Goal: Task Accomplishment & Management: Use online tool/utility

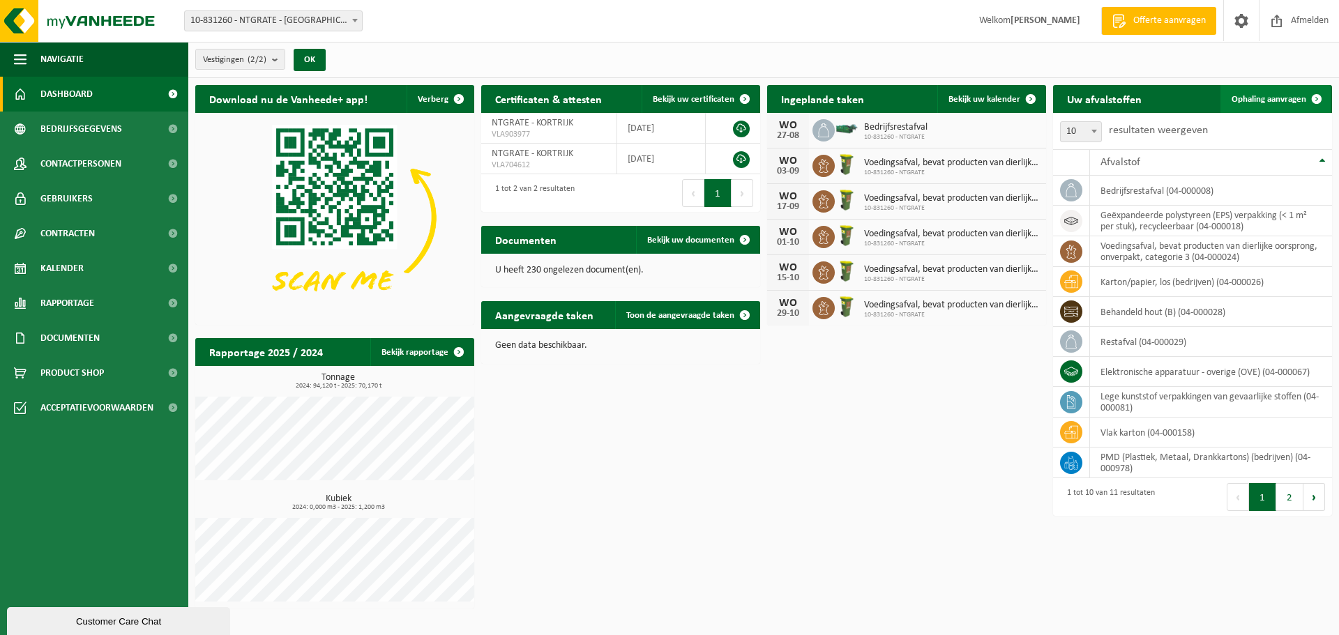
click at [1060, 98] on span "Ophaling aanvragen" at bounding box center [1268, 99] width 75 height 9
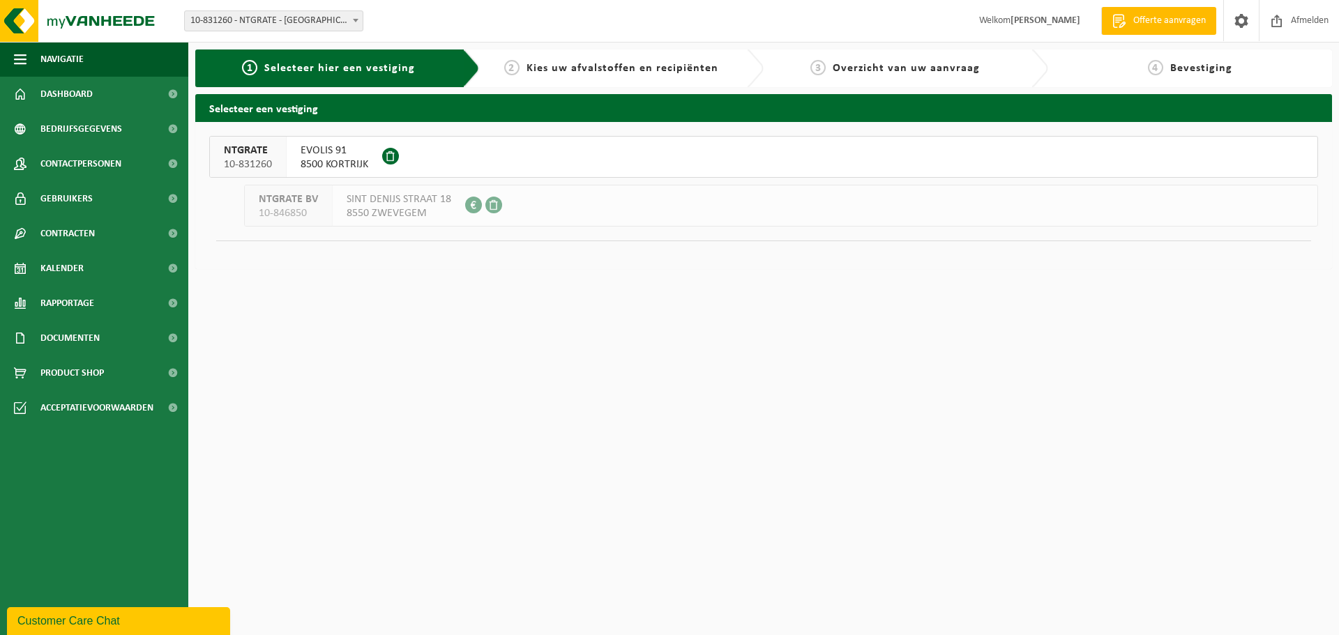
click at [313, 153] on span "EVOLIS 91" at bounding box center [335, 151] width 68 height 14
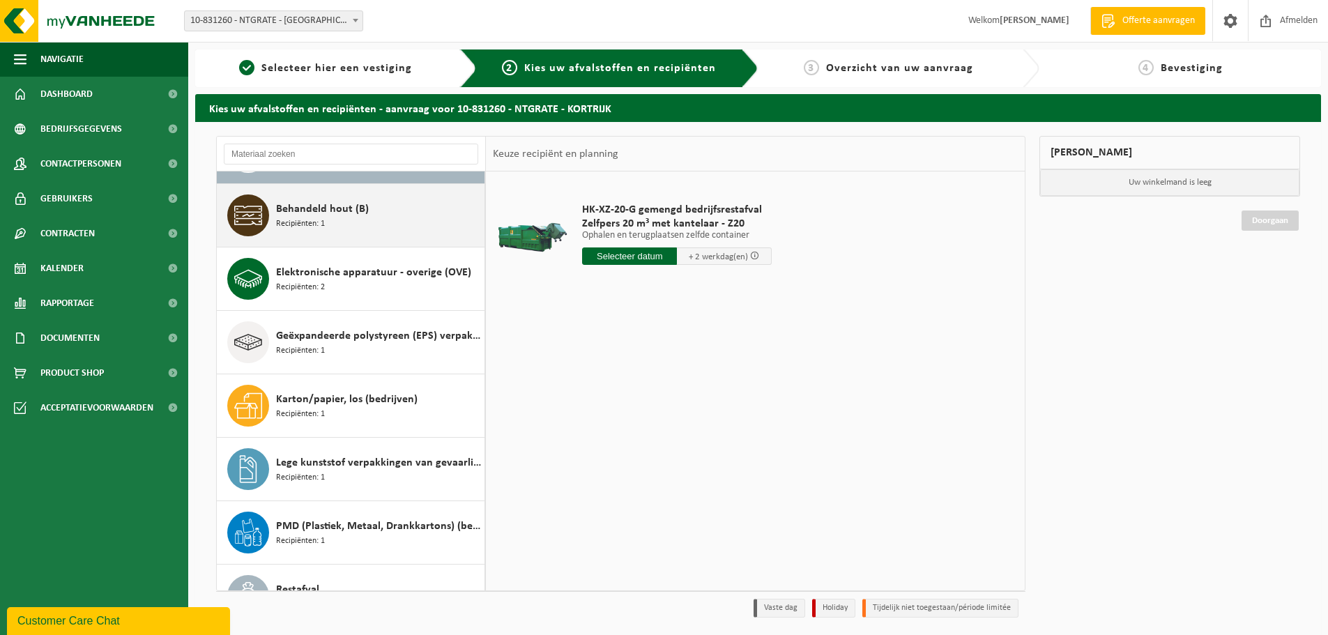
scroll to position [70, 0]
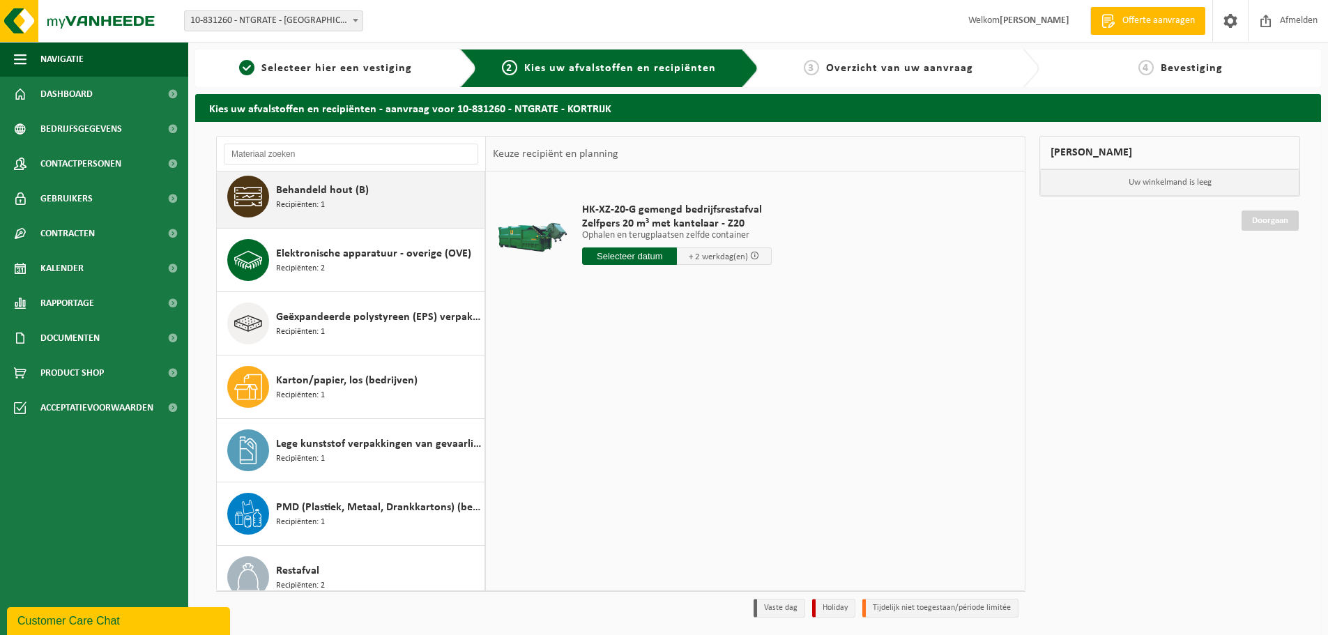
click at [361, 186] on span "Behandeld hout (B)" at bounding box center [322, 190] width 93 height 17
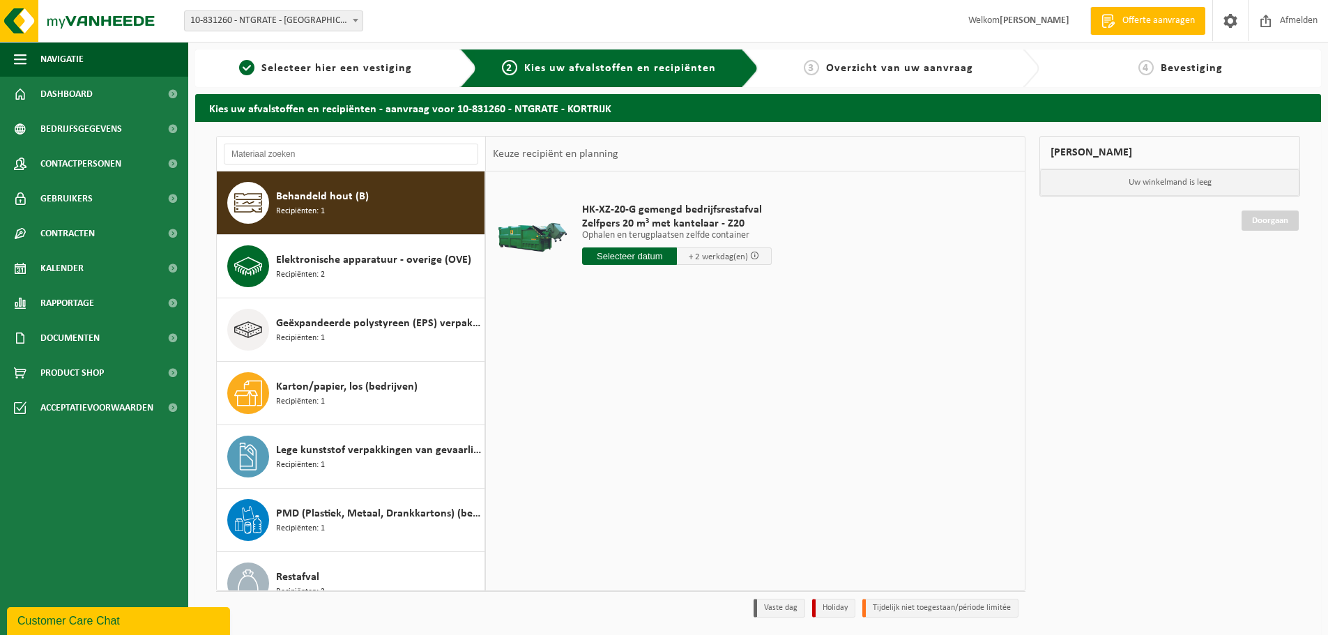
scroll to position [63, 0]
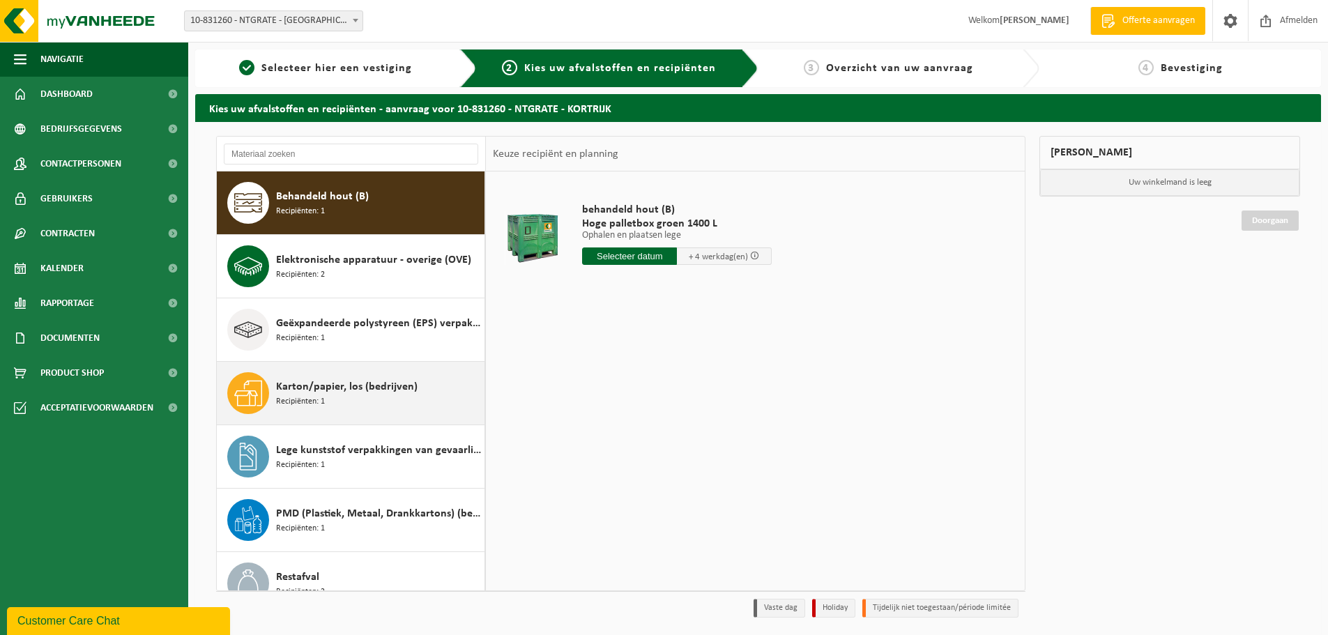
click at [353, 388] on span "Karton/papier, los (bedrijven)" at bounding box center [347, 387] width 142 height 17
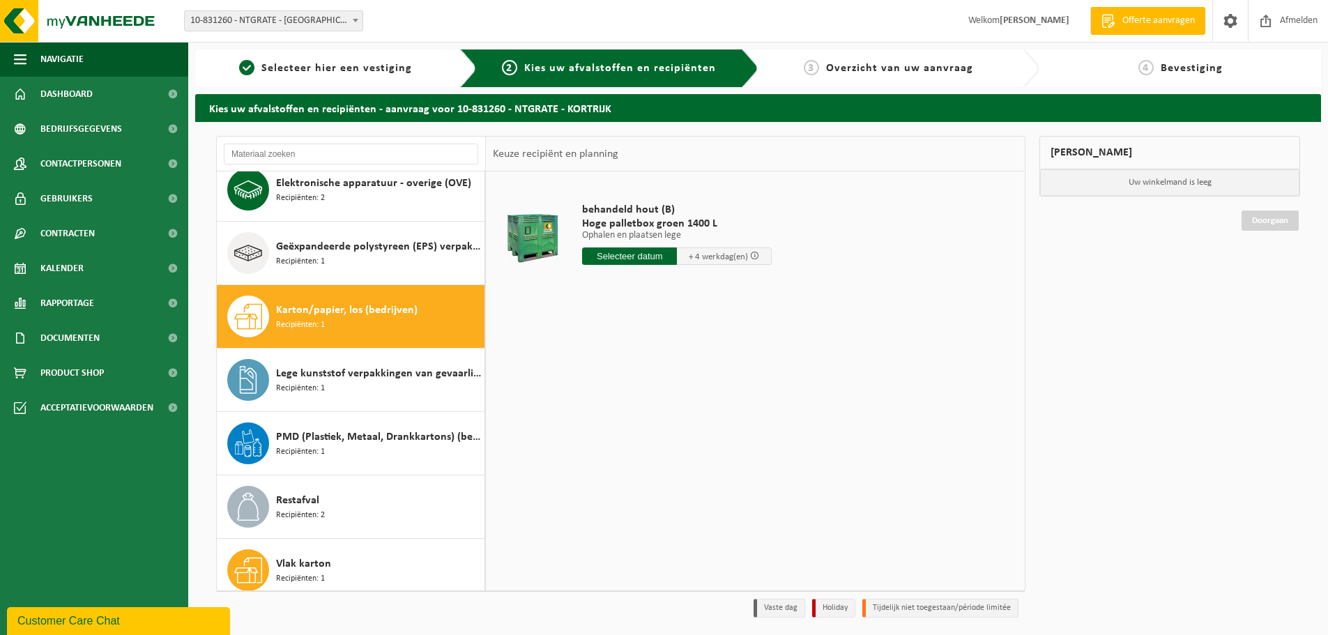
scroll to position [215, 0]
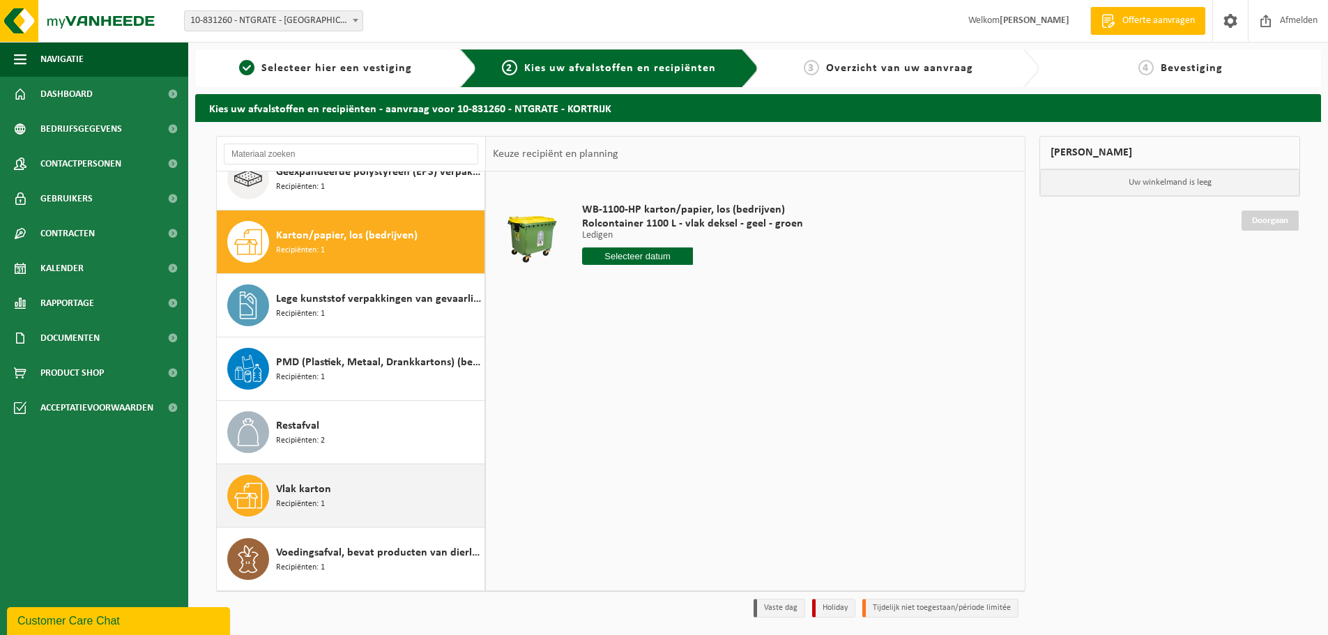
click at [295, 498] on span "Recipiënten: 1" at bounding box center [300, 504] width 49 height 13
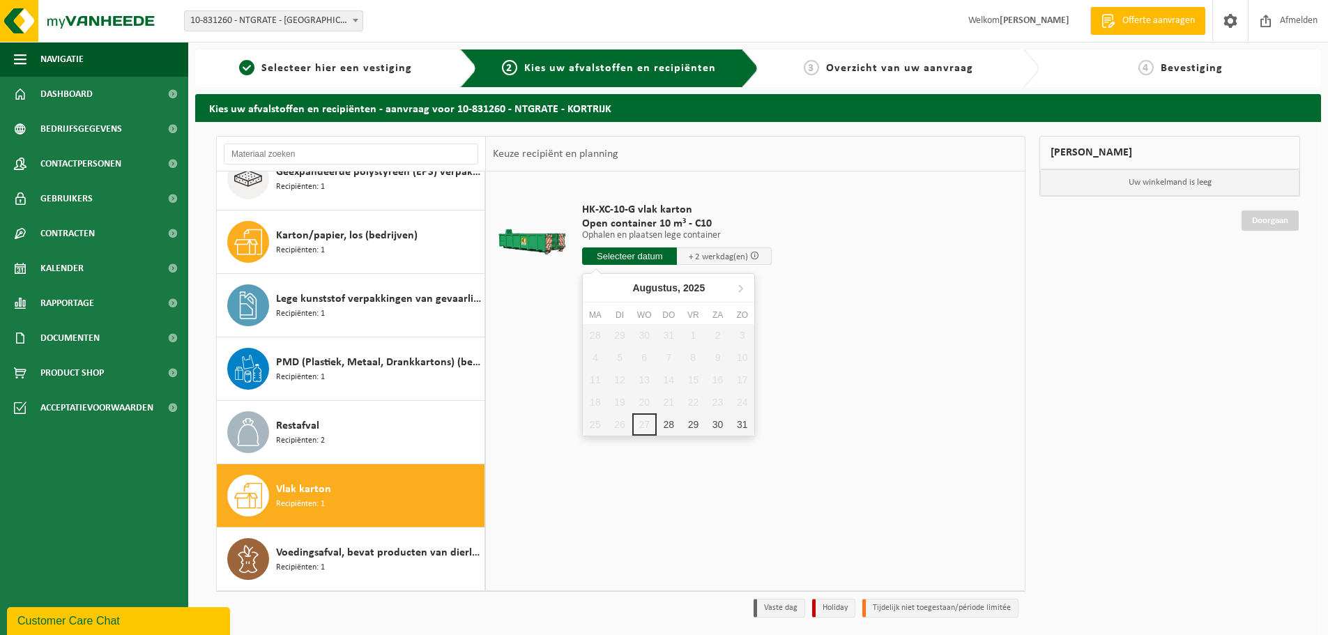
click at [617, 254] on input "text" at bounding box center [629, 256] width 95 height 17
click at [664, 428] on div "28" at bounding box center [669, 424] width 24 height 22
type input "Van 2025-08-28"
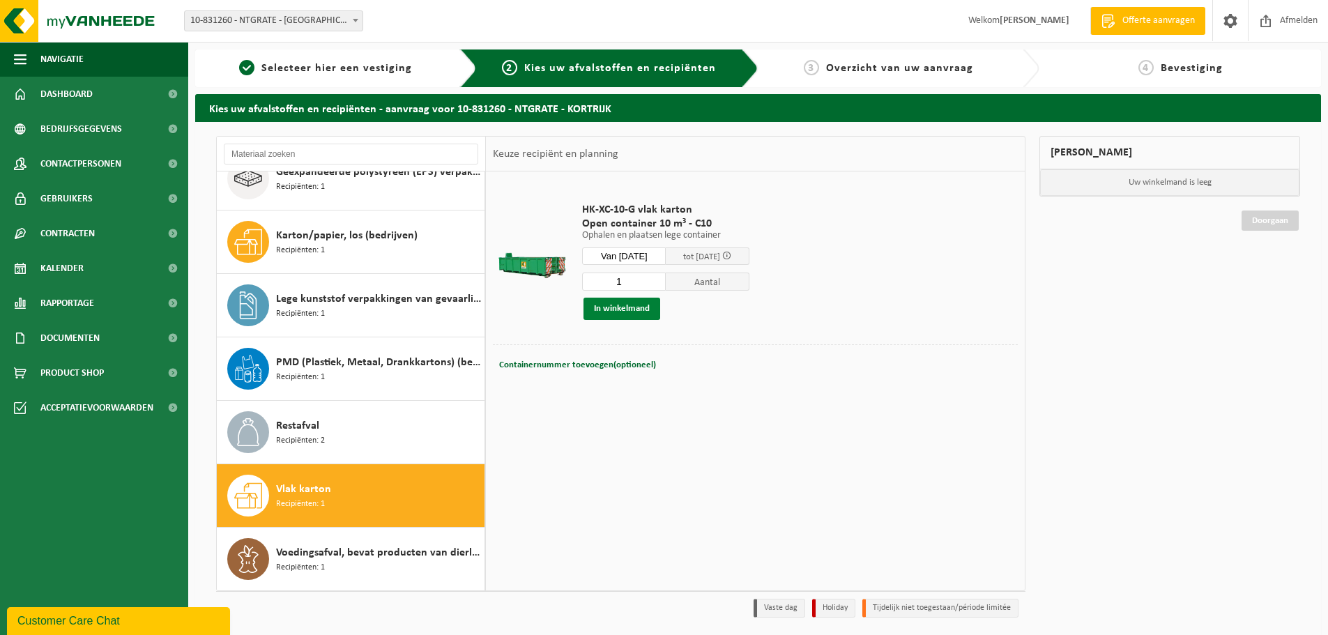
click at [614, 307] on button "In winkelmand" at bounding box center [622, 309] width 77 height 22
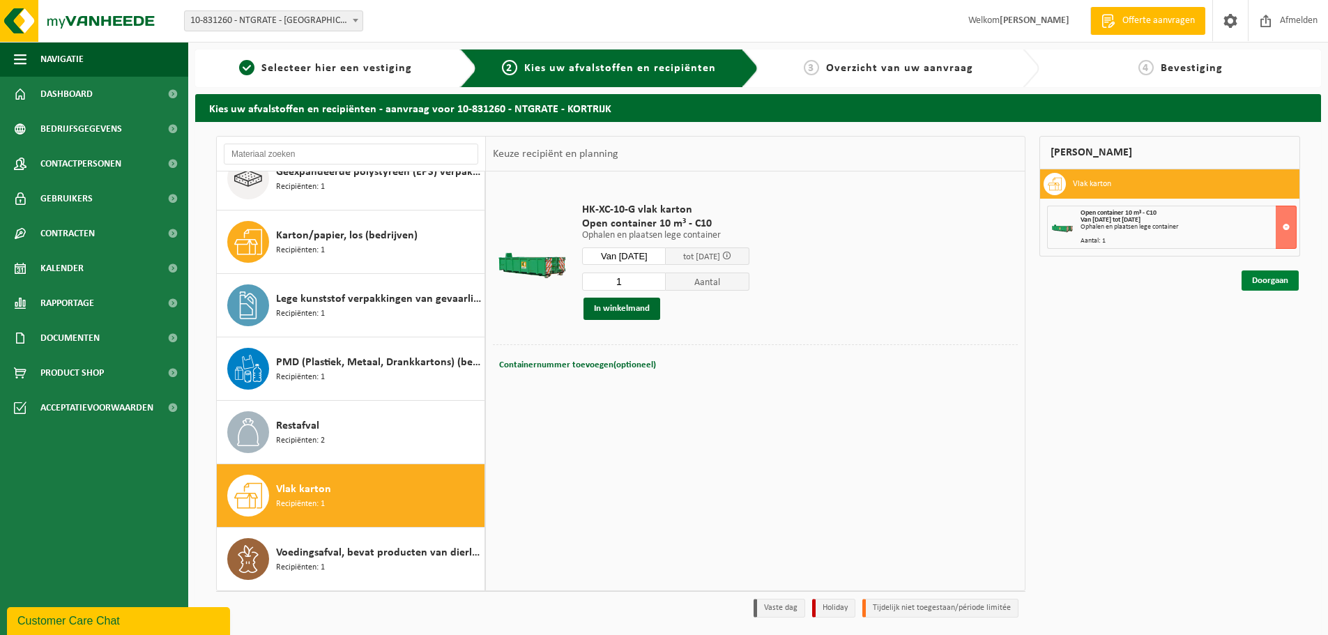
click at [1280, 275] on link "Doorgaan" at bounding box center [1270, 281] width 57 height 20
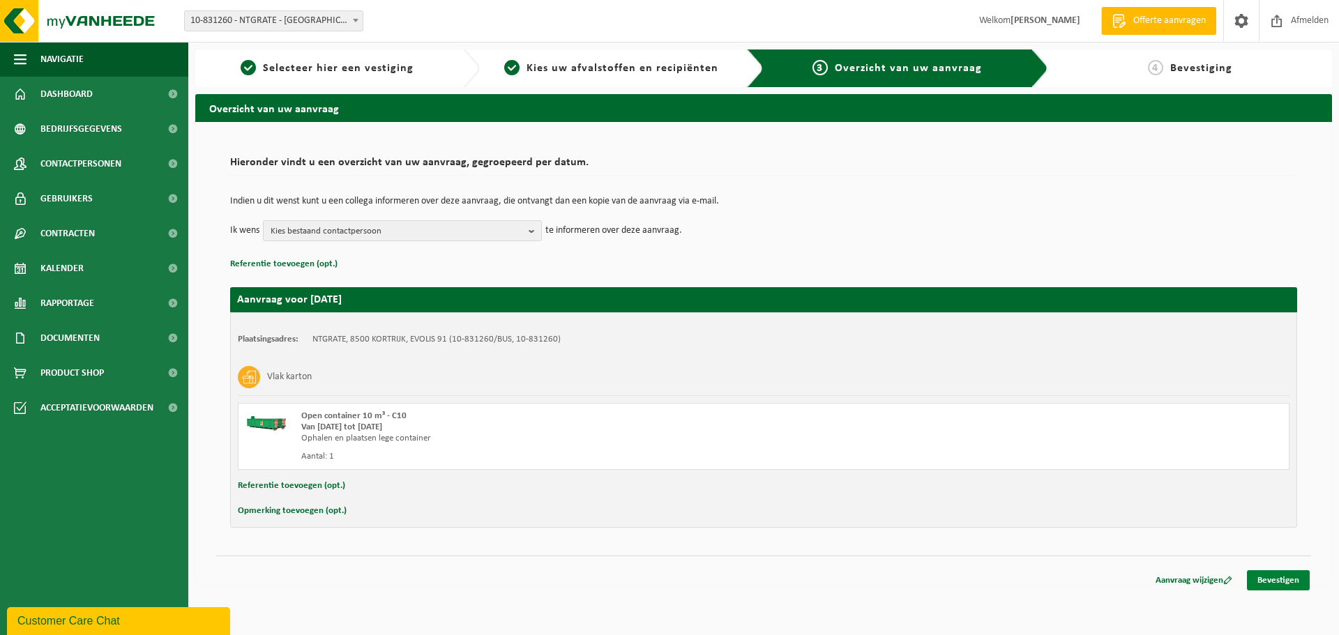
click at [1281, 582] on link "Bevestigen" at bounding box center [1278, 580] width 63 height 20
